Goal: Task Accomplishment & Management: Manage account settings

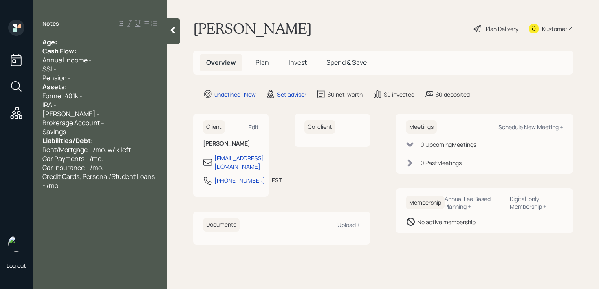
click at [85, 44] on div "Age:" at bounding box center [99, 42] width 115 height 9
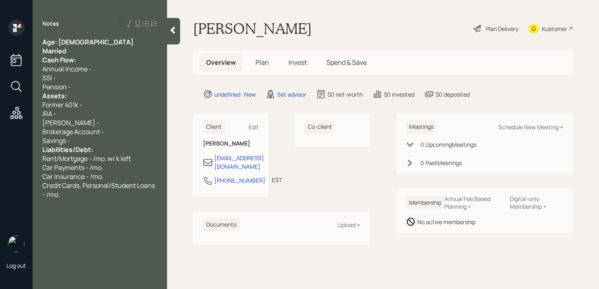
click at [61, 41] on span "Age: 80" at bounding box center [87, 42] width 91 height 9
drag, startPoint x: 59, startPoint y: 41, endPoint x: 69, endPoint y: 48, distance: 11.8
click at [69, 48] on div "Age: 80 Married Cash Flow: Annual Income - SSI - Pension - Assets: Former 401k …" at bounding box center [99, 118] width 115 height 161
click at [71, 49] on div "Married" at bounding box center [99, 50] width 115 height 9
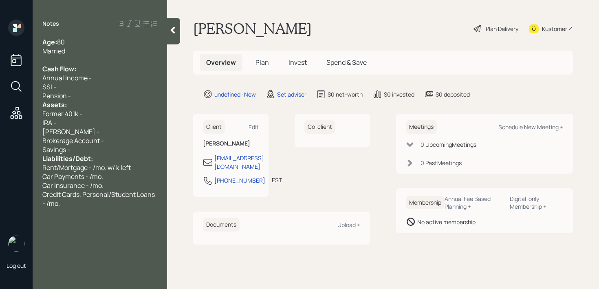
click at [88, 90] on div "SSI -" at bounding box center [99, 86] width 115 height 9
click at [86, 96] on div "Pension -" at bounding box center [99, 95] width 115 height 9
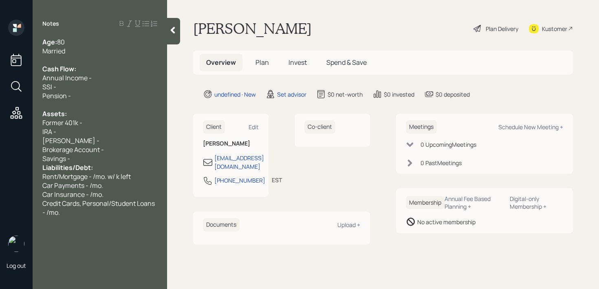
click at [97, 157] on div "Savings -" at bounding box center [99, 158] width 115 height 9
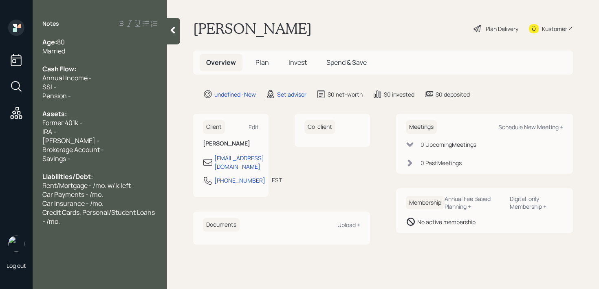
click at [101, 161] on div "Savings -" at bounding box center [99, 158] width 115 height 9
drag, startPoint x: 107, startPoint y: 159, endPoint x: 39, endPoint y: 159, distance: 67.7
click at [39, 159] on div "Age: 80 Married Cash Flow: Annual Income - SSI - Pension - Assets: Former 401k …" at bounding box center [100, 132] width 135 height 188
click at [46, 159] on span "Savings -" at bounding box center [56, 158] width 28 height 9
drag, startPoint x: 80, startPoint y: 141, endPoint x: 27, endPoint y: 141, distance: 52.6
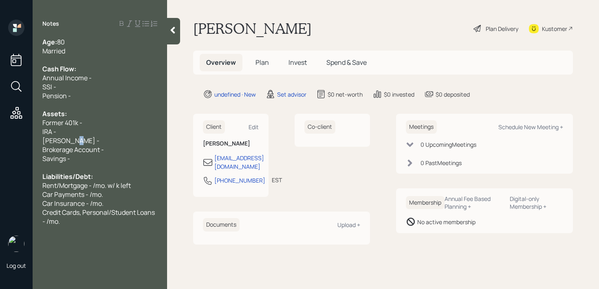
click at [30, 141] on div "Log out Notes Age: 80 Married Cash Flow: Annual Income - SSI - Pension - Assets…" at bounding box center [299, 144] width 599 height 289
click at [48, 141] on span "Roth IRA -" at bounding box center [70, 140] width 57 height 9
drag, startPoint x: 73, startPoint y: 141, endPoint x: 9, endPoint y: 141, distance: 63.6
click at [11, 141] on div "Log out Notes Age: 80 Married Cash Flow: Annual Income - SSI - Pension - Assets…" at bounding box center [299, 144] width 599 height 289
click at [50, 141] on span "Roth IRA -" at bounding box center [70, 140] width 57 height 9
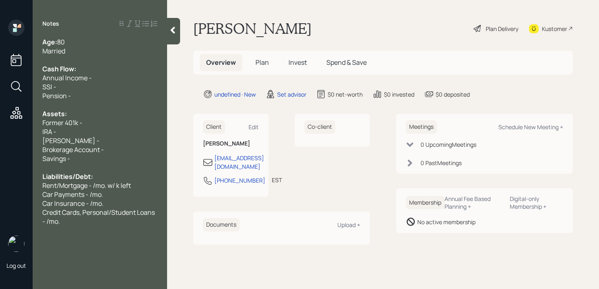
drag, startPoint x: 80, startPoint y: 135, endPoint x: 32, endPoint y: 135, distance: 48.1
click at [43, 135] on div "IRA -" at bounding box center [99, 131] width 115 height 9
click at [77, 135] on div "IRA -" at bounding box center [99, 131] width 115 height 9
drag, startPoint x: 84, startPoint y: 143, endPoint x: 24, endPoint y: 143, distance: 59.1
click at [24, 143] on div "Log out Notes Age: 80 Married Cash Flow: Annual Income - SSI - Pension - Assets…" at bounding box center [299, 144] width 599 height 289
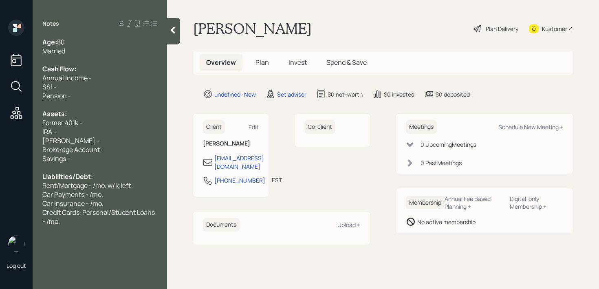
click at [63, 142] on span "Roth IRA -" at bounding box center [70, 140] width 57 height 9
drag, startPoint x: 92, startPoint y: 142, endPoint x: 36, endPoint y: 142, distance: 56.3
click at [49, 142] on div "Roth IRA -" at bounding box center [99, 140] width 115 height 9
click at [74, 140] on div "Roth IRA -" at bounding box center [99, 140] width 115 height 9
drag, startPoint x: 83, startPoint y: 140, endPoint x: 7, endPoint y: 140, distance: 75.8
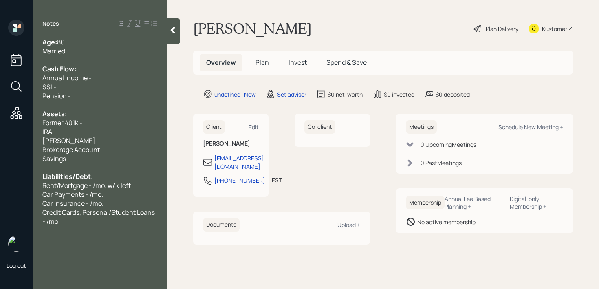
click at [12, 140] on div "Log out Notes Age: 80 Married Cash Flow: Annual Income - SSI - Pension - Assets…" at bounding box center [299, 144] width 599 height 289
click at [69, 140] on span "Roth IRA -" at bounding box center [70, 140] width 57 height 9
drag, startPoint x: 87, startPoint y: 140, endPoint x: 33, endPoint y: 140, distance: 54.2
click at [41, 140] on div "Age: 80 Married Cash Flow: Annual Income - SSI - Pension - Assets: Former 401k …" at bounding box center [100, 132] width 135 height 188
click at [67, 140] on span "Roth IRA -" at bounding box center [70, 140] width 57 height 9
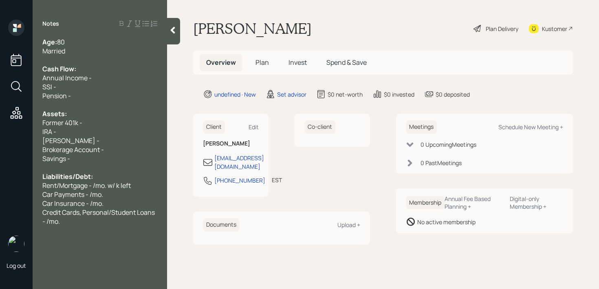
drag, startPoint x: 82, startPoint y: 140, endPoint x: 22, endPoint y: 140, distance: 59.9
click at [31, 140] on div "Log out Notes Age: 80 Married Cash Flow: Annual Income - SSI - Pension - Assets…" at bounding box center [299, 144] width 599 height 289
click at [69, 140] on span "Roth IRA -" at bounding box center [70, 140] width 57 height 9
drag, startPoint x: 85, startPoint y: 140, endPoint x: 36, endPoint y: 140, distance: 48.9
click at [50, 140] on div "Roth IRA -" at bounding box center [99, 140] width 115 height 9
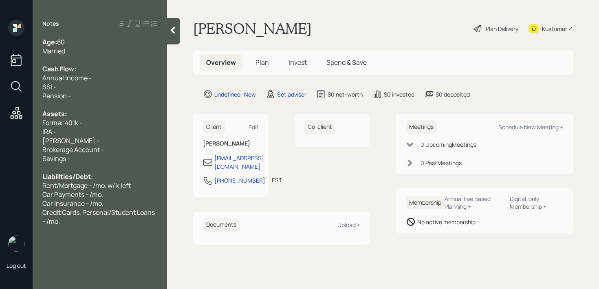
click at [73, 140] on div "Roth IRA -" at bounding box center [99, 140] width 115 height 9
drag, startPoint x: 88, startPoint y: 140, endPoint x: 20, endPoint y: 140, distance: 68.9
click at [21, 140] on div "Log out Notes Age: 80 Married Cash Flow: Annual Income - SSI - Pension - Assets…" at bounding box center [299, 144] width 599 height 289
click at [68, 140] on span "Roth IRA -" at bounding box center [70, 140] width 57 height 9
drag, startPoint x: 75, startPoint y: 140, endPoint x: 9, endPoint y: 140, distance: 66.9
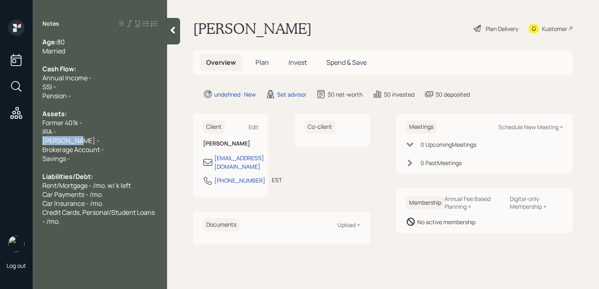
click at [18, 140] on div "Log out Notes Age: 80 Married Cash Flow: Annual Income - SSI - Pension - Assets…" at bounding box center [299, 144] width 599 height 289
click at [96, 157] on div "Savings -" at bounding box center [99, 158] width 115 height 9
click at [98, 139] on div "Roth IRA -" at bounding box center [99, 140] width 115 height 9
click at [85, 157] on div "Savings - k" at bounding box center [99, 158] width 115 height 9
click at [71, 156] on span "Savings - k" at bounding box center [58, 158] width 32 height 9
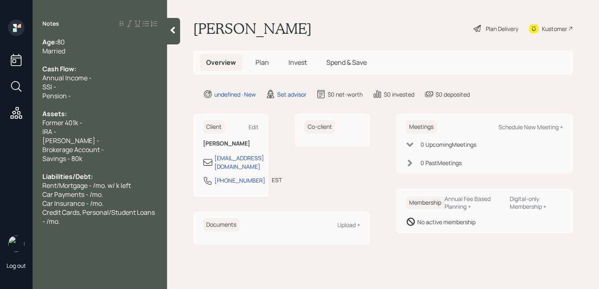
click at [117, 135] on div "IRA -" at bounding box center [99, 131] width 115 height 9
click at [561, 29] on div "Kustomer" at bounding box center [554, 28] width 25 height 9
click at [90, 159] on div "Savings - 80k" at bounding box center [99, 158] width 115 height 9
click at [107, 128] on div "IRA -" at bounding box center [99, 131] width 115 height 9
click at [172, 34] on icon at bounding box center [173, 30] width 8 height 8
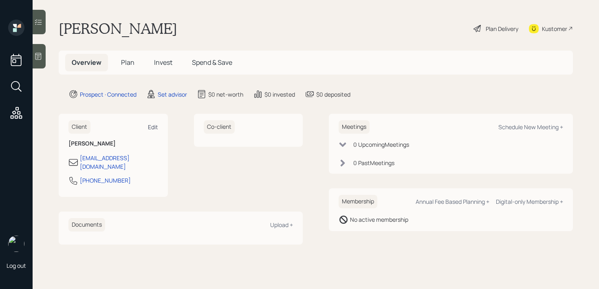
click at [155, 126] on div "Edit" at bounding box center [153, 127] width 10 height 8
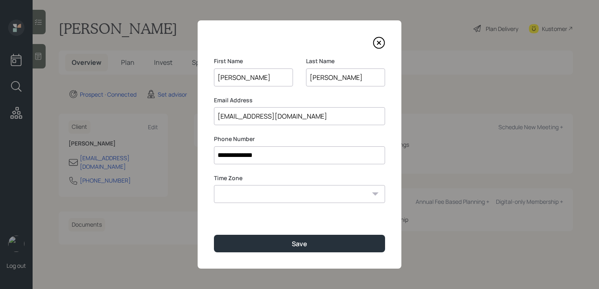
type input "[PERSON_NAME]"
